Goal: Task Accomplishment & Management: Complete application form

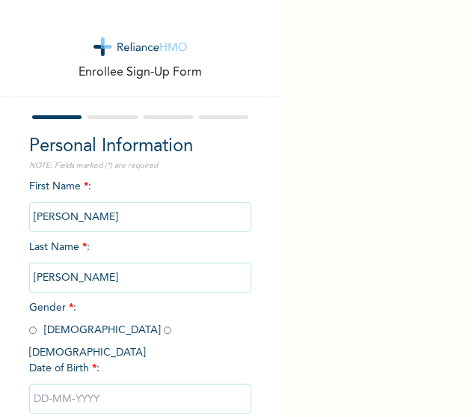
scroll to position [78, 0]
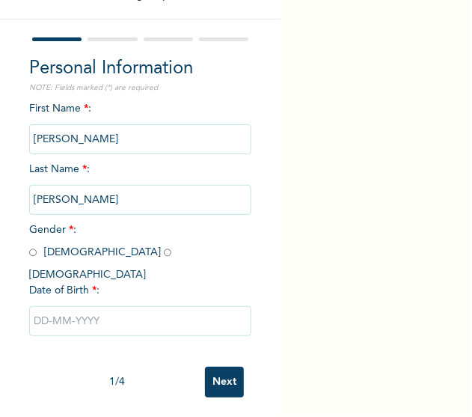
click at [30, 257] on input "radio" at bounding box center [32, 252] width 7 height 14
radio input "true"
click at [57, 306] on input "text" at bounding box center [140, 321] width 223 height 30
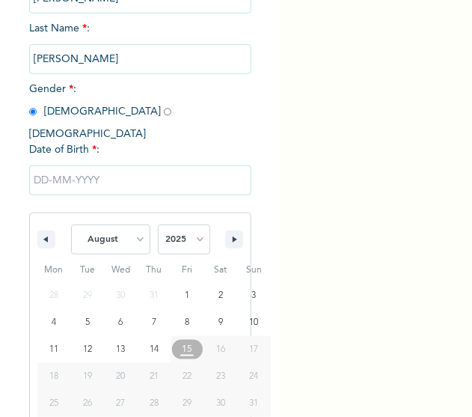
scroll to position [231, 0]
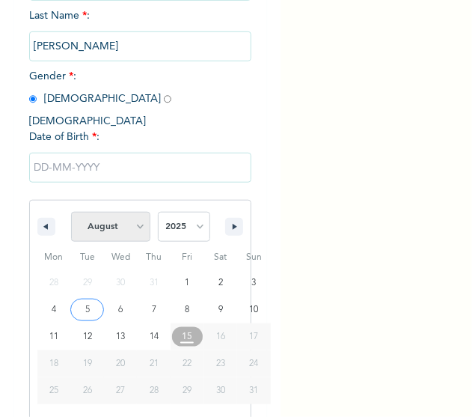
click at [135, 212] on select "January February March April May June July August September October November De…" at bounding box center [110, 227] width 79 height 30
select select "5"
click at [71, 212] on select "January February March April May June July August September October November De…" at bounding box center [110, 227] width 79 height 30
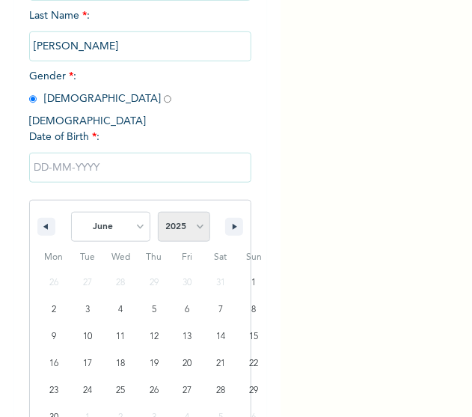
click at [192, 218] on select "2025 2024 2023 2022 2021 2020 2019 2018 2017 2016 2015 2014 2013 2012 2011 2010…" at bounding box center [184, 227] width 52 height 30
select select "1994"
click at [158, 212] on select "2025 2024 2023 2022 2021 2020 2019 2018 2017 2016 2015 2014 2013 2012 2011 2010…" at bounding box center [184, 227] width 52 height 30
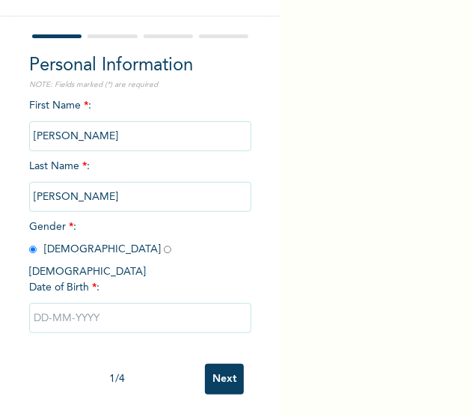
scroll to position [78, 0]
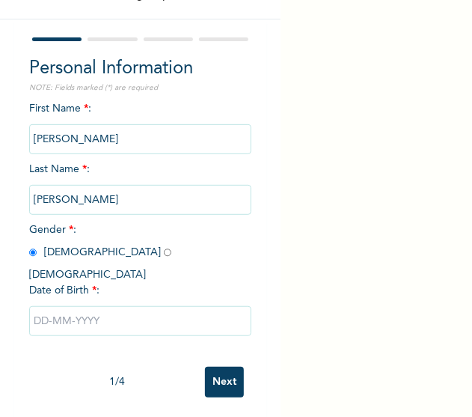
click at [212, 370] on input "Next" at bounding box center [224, 382] width 39 height 31
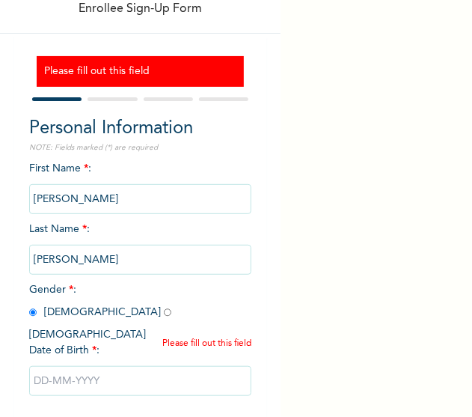
scroll to position [63, 0]
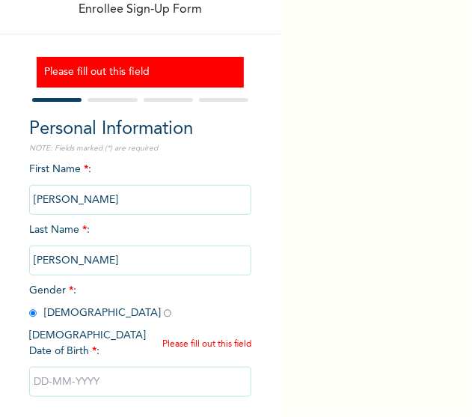
click at [98, 201] on input "[PERSON_NAME]" at bounding box center [140, 200] width 223 height 30
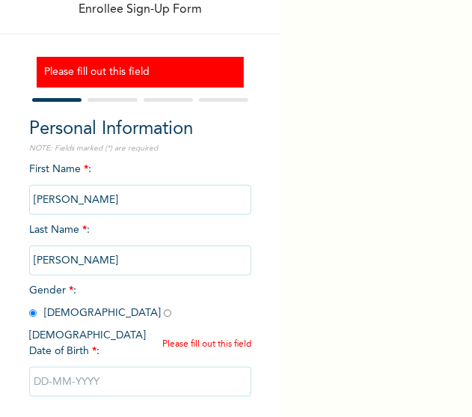
click at [98, 201] on input "[PERSON_NAME]" at bounding box center [140, 200] width 223 height 30
drag, startPoint x: 98, startPoint y: 201, endPoint x: 109, endPoint y: 257, distance: 58.0
click at [109, 257] on input "[PERSON_NAME]" at bounding box center [140, 260] width 223 height 30
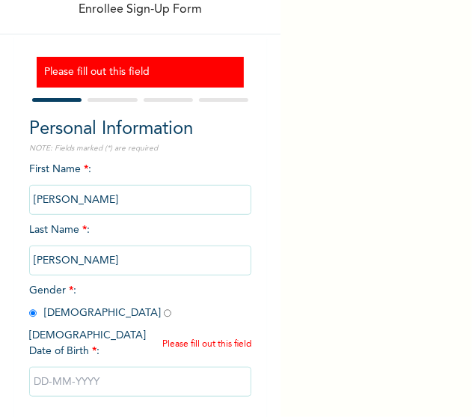
click at [94, 224] on div "First Name * : Emmanuel Last Name * : Felix Gender * : Male Female Date of Birt…" at bounding box center [140, 291] width 223 height 258
click at [97, 226] on div "First Name * : Emmanuel Last Name * : Felix Gender * : Male Female Date of Birt…" at bounding box center [140, 291] width 223 height 258
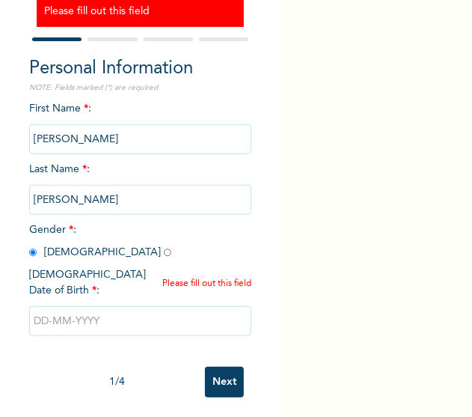
drag, startPoint x: 106, startPoint y: 319, endPoint x: 56, endPoint y: 307, distance: 51.5
click at [56, 307] on input "text" at bounding box center [140, 321] width 223 height 30
select select "7"
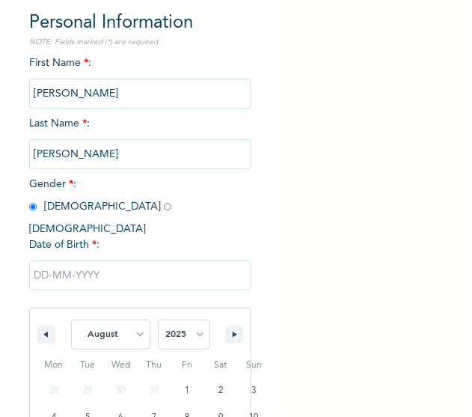
type input "08/04/2025"
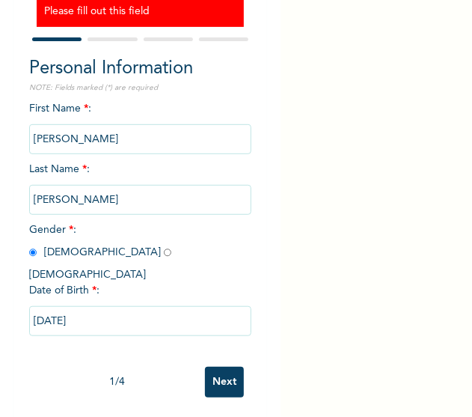
click at [56, 307] on input "08/04/2025" at bounding box center [140, 321] width 223 height 30
select select "7"
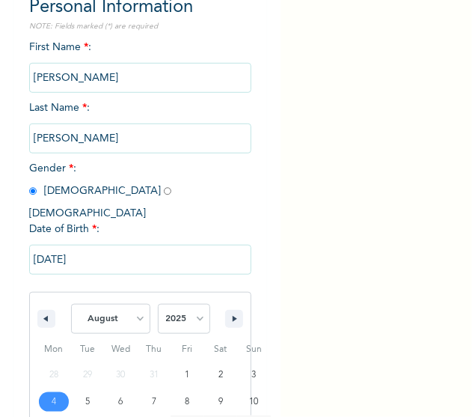
scroll to position [185, 7]
click at [57, 245] on input "08/04/2025" at bounding box center [140, 260] width 223 height 30
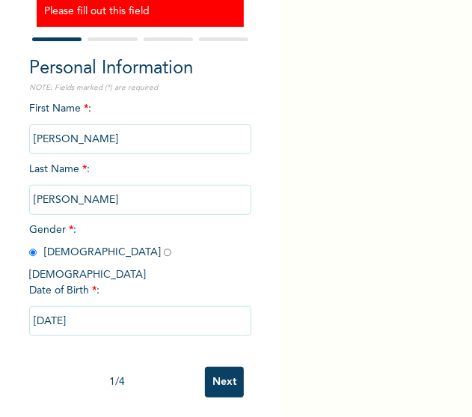
click at [120, 306] on input "08/04/2025" at bounding box center [140, 321] width 223 height 30
select select "7"
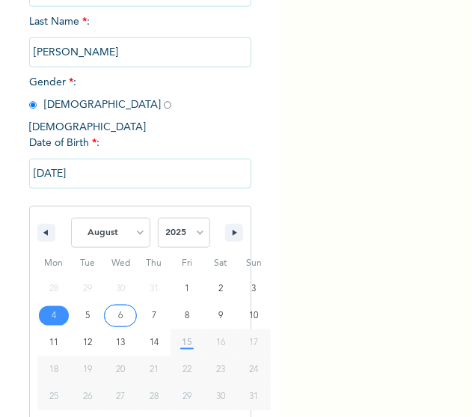
scroll to position [277, 0]
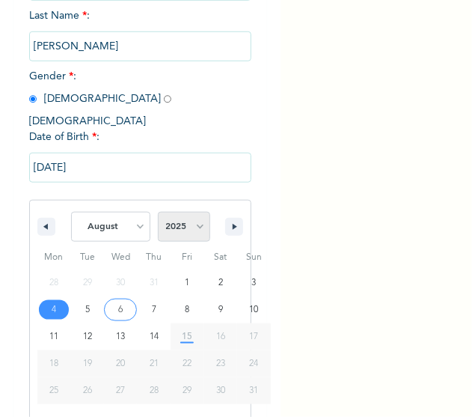
click at [188, 212] on select "2025 2024 2023 2022 2021 2020 2019 2018 2017 2016 2015 2014 2013 2012 2011 2010…" at bounding box center [184, 227] width 52 height 30
select select "1994"
click at [158, 212] on select "2025 2024 2023 2022 2021 2020 2019 2018 2017 2016 2015 2014 2013 2012 2011 2010…" at bounding box center [184, 227] width 52 height 30
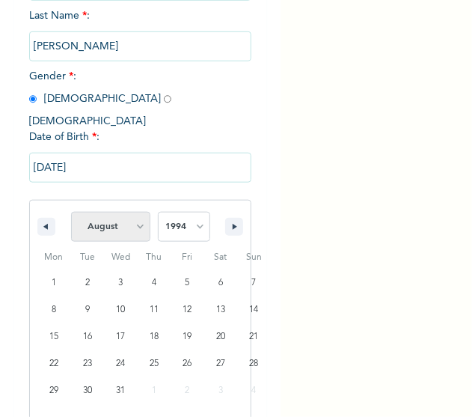
click at [137, 212] on select "January February March April May June July August September October November De…" at bounding box center [110, 227] width 79 height 30
select select "5"
click at [71, 212] on select "January February March April May June July August September October November De…" at bounding box center [110, 227] width 79 height 30
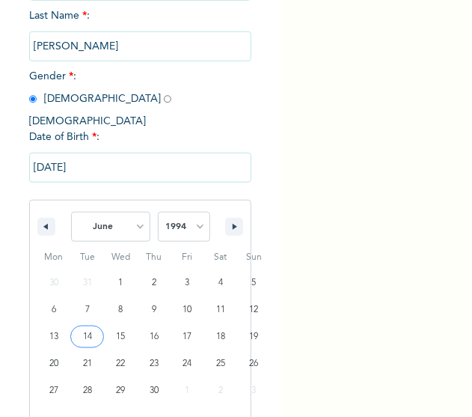
type input "[DATE]"
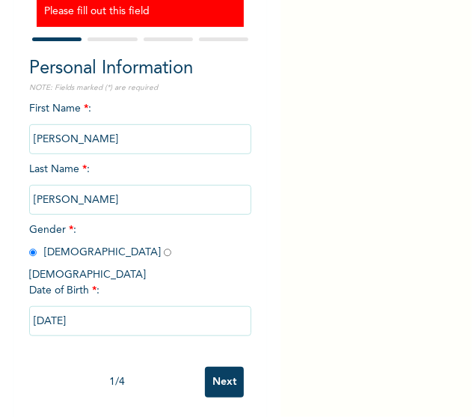
click at [215, 369] on input "Next" at bounding box center [224, 382] width 39 height 31
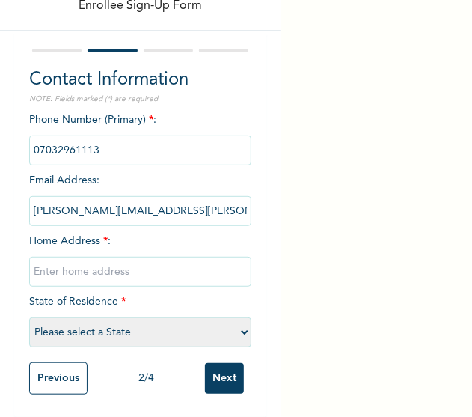
click at [136, 136] on input "phone" at bounding box center [140, 150] width 223 height 30
click at [134, 263] on input "text" at bounding box center [140, 272] width 223 height 30
click at [183, 206] on input "[PERSON_NAME][EMAIL_ADDRESS][PERSON_NAME][DOMAIN_NAME]" at bounding box center [140, 211] width 223 height 30
click at [193, 204] on input "[PERSON_NAME][EMAIL_ADDRESS][PERSON_NAME][DOMAIN_NAME]" at bounding box center [140, 211] width 223 height 30
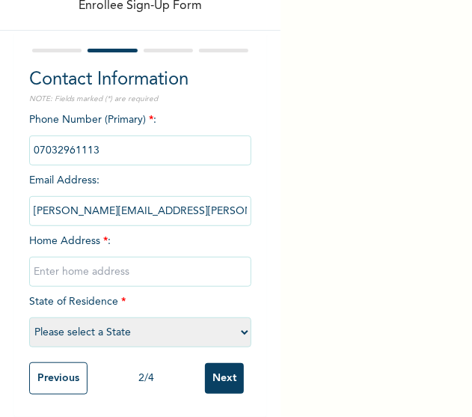
click at [193, 204] on input "[PERSON_NAME][EMAIL_ADDRESS][PERSON_NAME][DOMAIN_NAME]" at bounding box center [140, 211] width 223 height 30
drag, startPoint x: 193, startPoint y: 204, endPoint x: 202, endPoint y: 201, distance: 9.5
click at [202, 201] on input "[PERSON_NAME][EMAIL_ADDRESS][PERSON_NAME][DOMAIN_NAME]" at bounding box center [140, 211] width 223 height 30
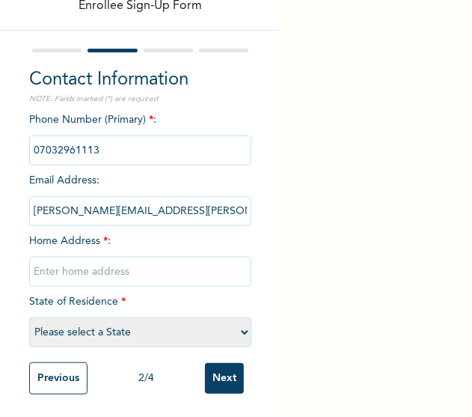
click at [209, 269] on input "text" at bounding box center [140, 272] width 223 height 30
type input "10 Yusuf Street oshodi"
click at [180, 196] on input "[PERSON_NAME][EMAIL_ADDRESS][PERSON_NAME][DOMAIN_NAME]" at bounding box center [140, 211] width 223 height 30
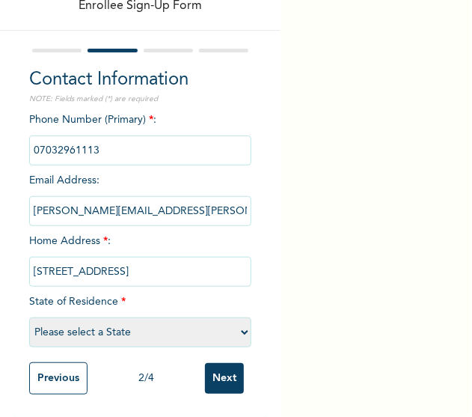
drag, startPoint x: 180, startPoint y: 193, endPoint x: 123, endPoint y: 196, distance: 56.9
click at [123, 196] on input "[PERSON_NAME][EMAIL_ADDRESS][PERSON_NAME][DOMAIN_NAME]" at bounding box center [140, 211] width 223 height 30
click at [166, 321] on select "Please select a State [PERSON_NAME] (FCT) [PERSON_NAME] Ibom [GEOGRAPHIC_DATA] …" at bounding box center [140, 332] width 223 height 30
select select "25"
click at [29, 317] on select "Please select a State [PERSON_NAME] (FCT) [PERSON_NAME] Ibom [GEOGRAPHIC_DATA] …" at bounding box center [140, 332] width 223 height 30
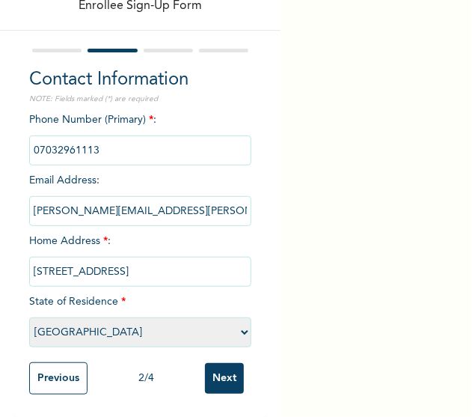
scroll to position [79, 0]
click at [212, 365] on input "Next" at bounding box center [224, 378] width 39 height 31
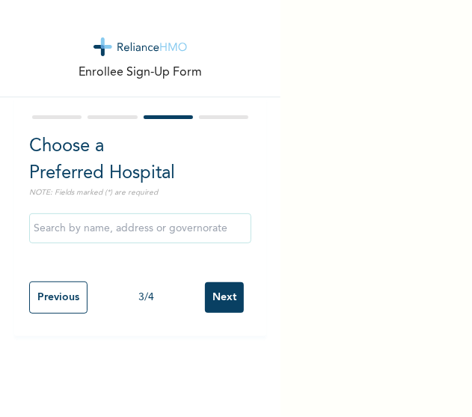
scroll to position [0, 0]
click at [142, 234] on input "text" at bounding box center [140, 228] width 223 height 30
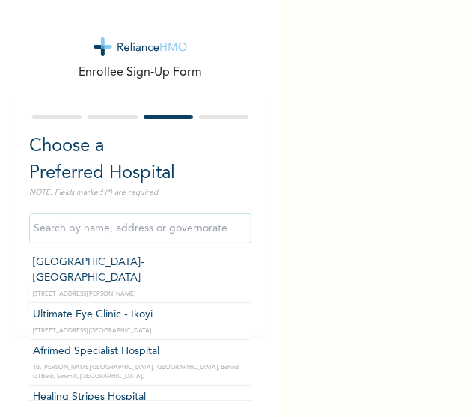
type input "[GEOGRAPHIC_DATA]- [GEOGRAPHIC_DATA]"
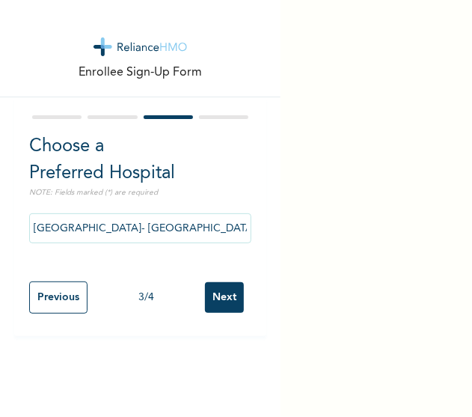
click at [206, 294] on input "Next" at bounding box center [224, 297] width 39 height 31
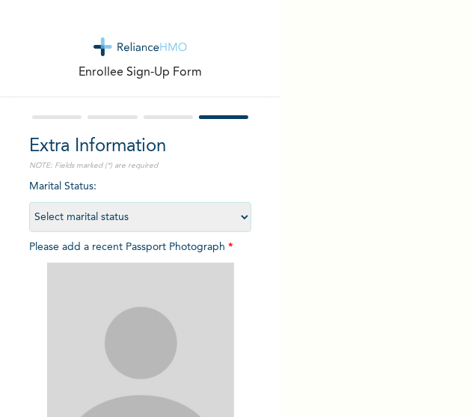
click at [147, 213] on select "Select marital status [DEMOGRAPHIC_DATA] Married [DEMOGRAPHIC_DATA] Widow/[DEMO…" at bounding box center [140, 217] width 223 height 30
select select "1"
click at [29, 202] on select "Select marital status [DEMOGRAPHIC_DATA] Married [DEMOGRAPHIC_DATA] Widow/[DEMO…" at bounding box center [140, 217] width 223 height 30
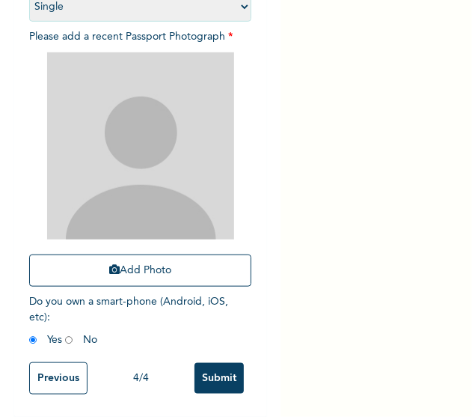
scroll to position [223, 0]
click at [206, 363] on input "Submit" at bounding box center [219, 378] width 49 height 31
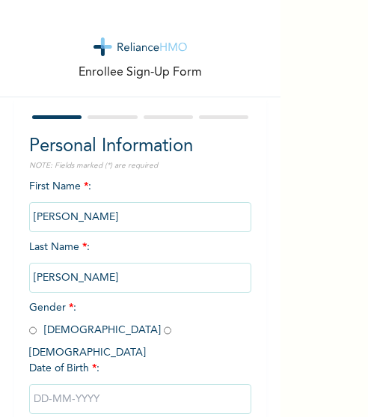
scroll to position [78, 0]
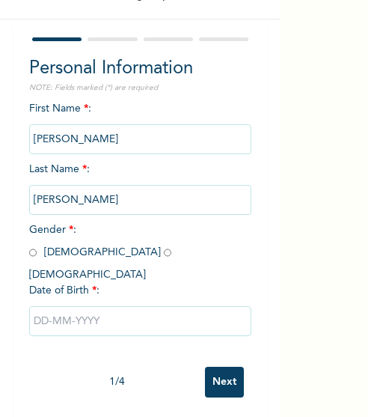
click at [31, 253] on input "radio" at bounding box center [32, 252] width 7 height 14
radio input "true"
click at [114, 309] on input "text" at bounding box center [140, 321] width 223 height 30
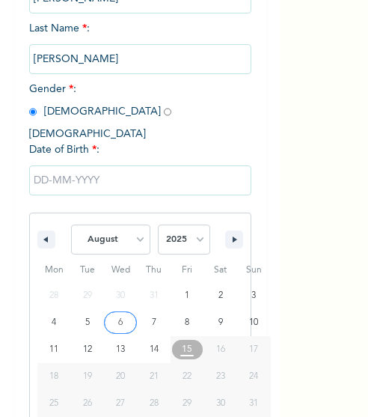
scroll to position [231, 0]
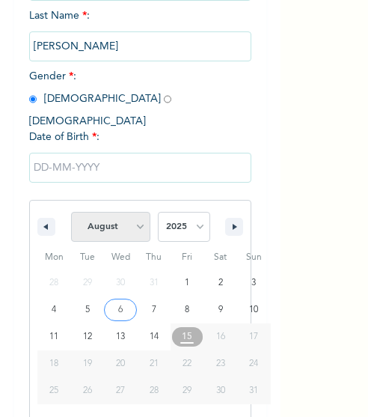
click at [132, 218] on select "January February March April May June July August September October November De…" at bounding box center [110, 227] width 79 height 30
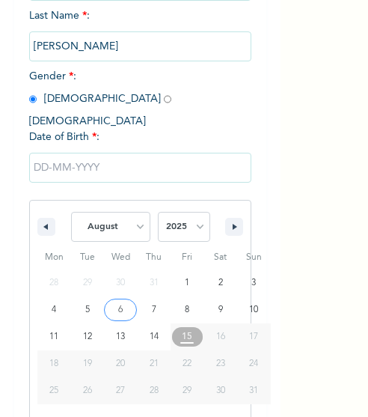
select select "5"
click at [71, 212] on select "January February March April May June July August September October November De…" at bounding box center [110, 227] width 79 height 30
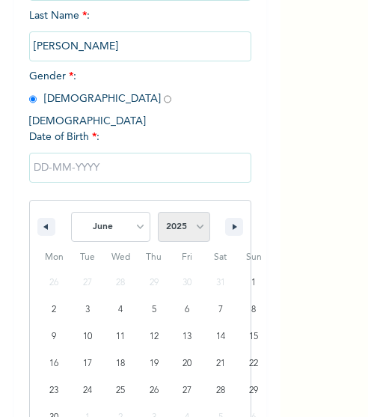
click at [171, 218] on select "2025 2024 2023 2022 2021 2020 2019 2018 2017 2016 2015 2014 2013 2012 2011 2010…" at bounding box center [184, 227] width 52 height 30
select select "1994"
click at [158, 212] on select "2025 2024 2023 2022 2021 2020 2019 2018 2017 2016 2015 2014 2013 2012 2011 2010…" at bounding box center [184, 227] width 52 height 30
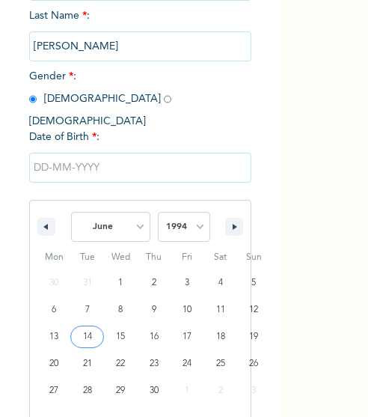
type input "[DATE]"
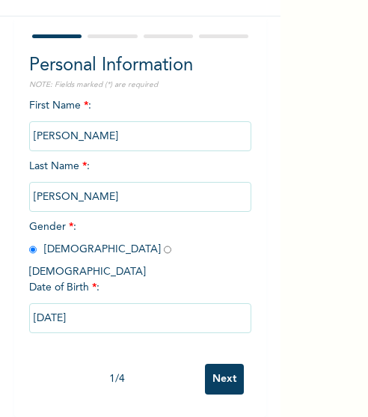
scroll to position [78, 0]
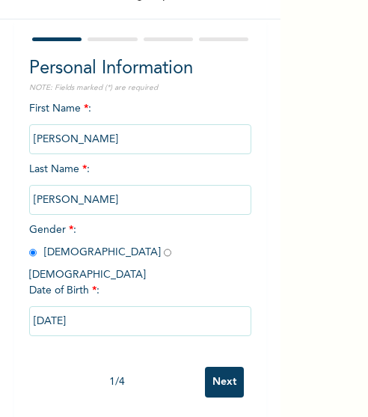
click at [205, 367] on input "Next" at bounding box center [224, 382] width 39 height 31
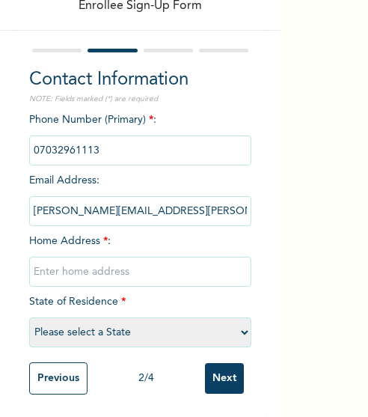
click at [132, 257] on input "text" at bounding box center [140, 272] width 223 height 30
type input "[STREET_ADDRESS] lagos"
click at [179, 317] on select "Please select a State [PERSON_NAME] (FCT) [PERSON_NAME] Ibom [GEOGRAPHIC_DATA] …" at bounding box center [140, 332] width 223 height 30
select select "25"
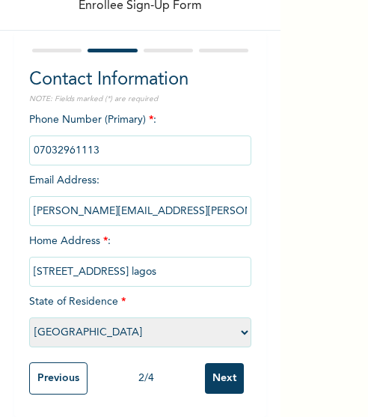
click at [29, 317] on select "Please select a State [PERSON_NAME] (FCT) [PERSON_NAME] Ibom [GEOGRAPHIC_DATA] …" at bounding box center [140, 332] width 223 height 30
click at [205, 363] on input "Next" at bounding box center [224, 378] width 39 height 31
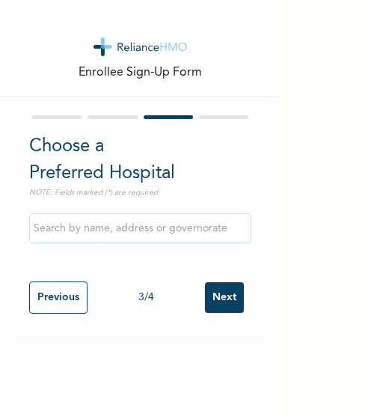
scroll to position [0, 0]
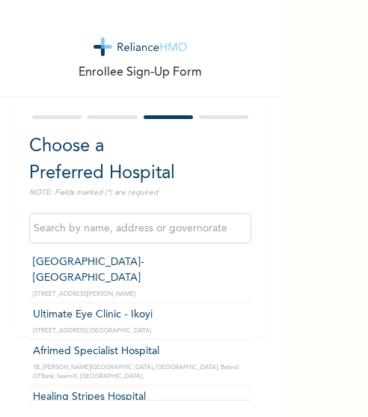
click at [111, 233] on input "text" at bounding box center [140, 228] width 223 height 30
type input "[GEOGRAPHIC_DATA]- [GEOGRAPHIC_DATA]"
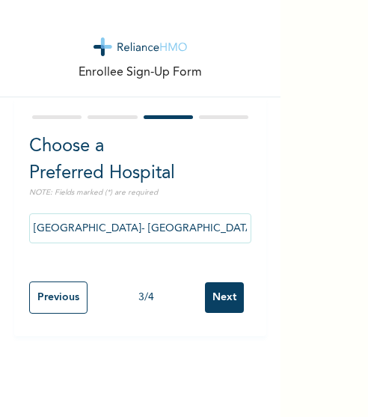
click at [206, 297] on input "Next" at bounding box center [224, 297] width 39 height 31
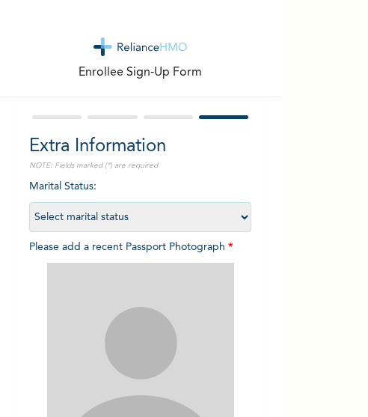
click at [189, 219] on select "Select marital status [DEMOGRAPHIC_DATA] Married [DEMOGRAPHIC_DATA] Widow/[DEMO…" at bounding box center [140, 217] width 223 height 30
select select "1"
click at [29, 202] on select "Select marital status [DEMOGRAPHIC_DATA] Married [DEMOGRAPHIC_DATA] Widow/[DEMO…" at bounding box center [140, 217] width 223 height 30
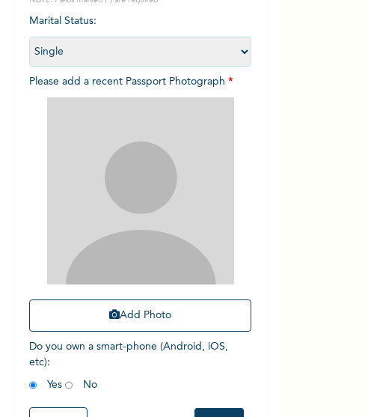
scroll to position [166, 0]
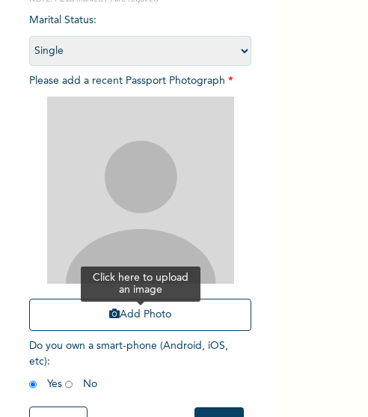
click at [154, 317] on button "Add Photo" at bounding box center [140, 315] width 223 height 32
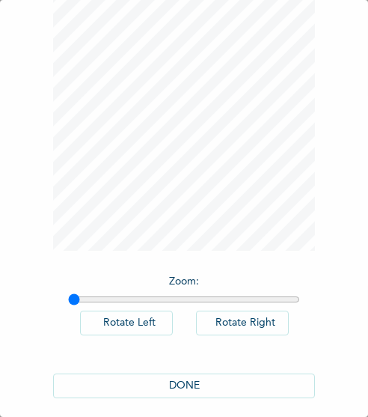
scroll to position [105, 0]
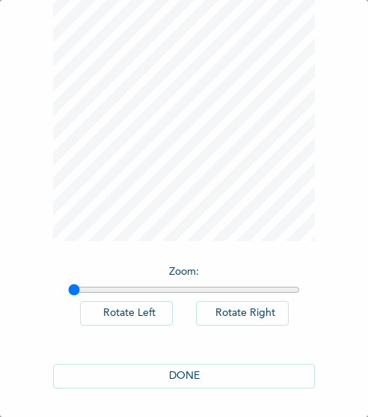
click at [176, 370] on button "DONE" at bounding box center [184, 376] width 262 height 25
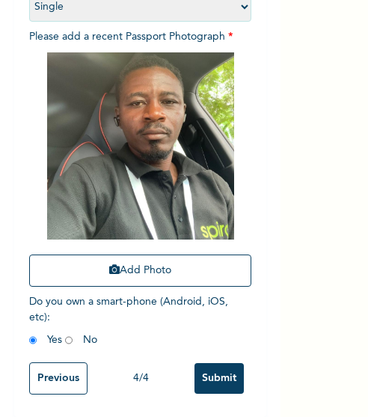
scroll to position [223, 0]
click at [220, 369] on input "Submit" at bounding box center [219, 378] width 49 height 31
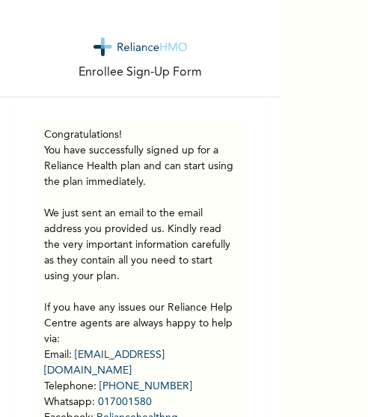
scroll to position [112, 0]
